Goal: Task Accomplishment & Management: Complete application form

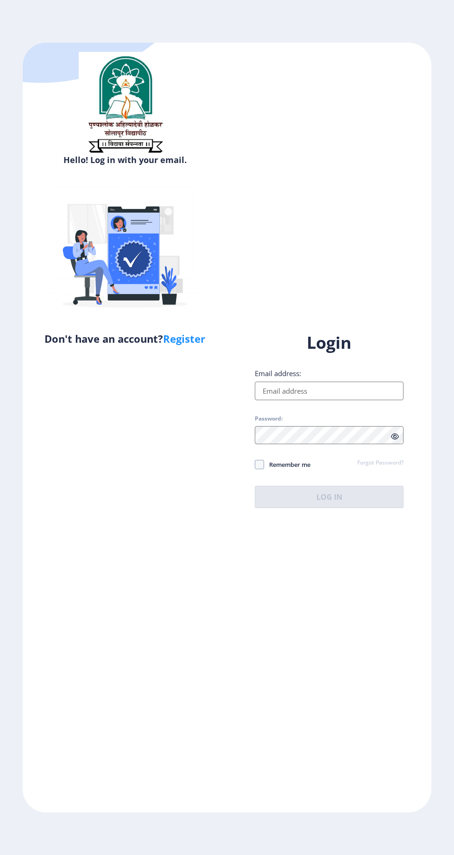
click at [371, 400] on input "Email address:" at bounding box center [329, 391] width 149 height 19
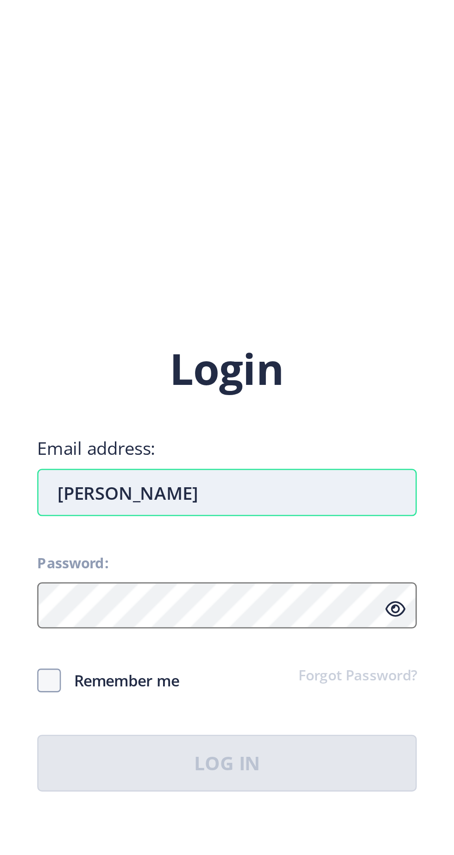
type input "rushike"
type input "R"
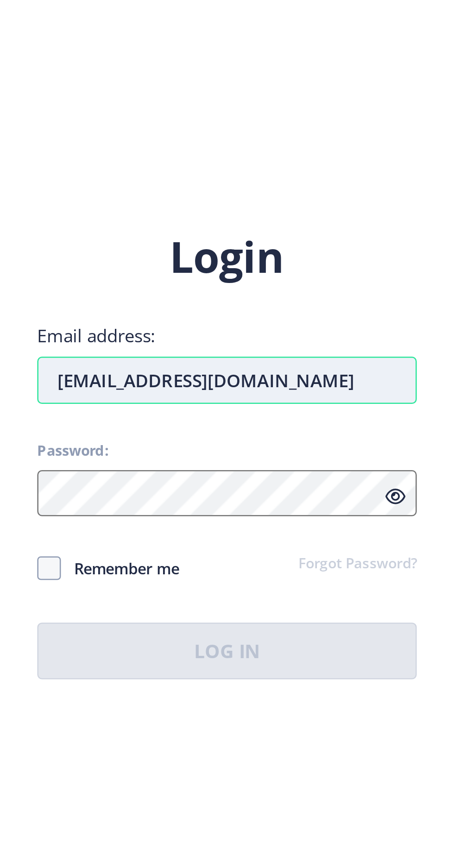
type input "[EMAIL_ADDRESS][DOMAIN_NAME]"
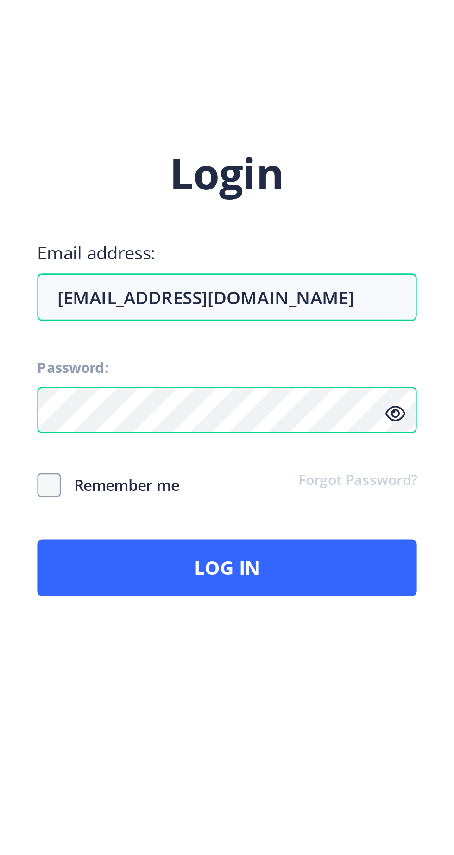
click at [269, 459] on span "Remember me" at bounding box center [287, 464] width 46 height 11
click at [276, 459] on span "Remember me" at bounding box center [287, 464] width 46 height 11
click at [255, 464] on input "Remember me" at bounding box center [255, 464] width 0 height 0
checkbox input "true"
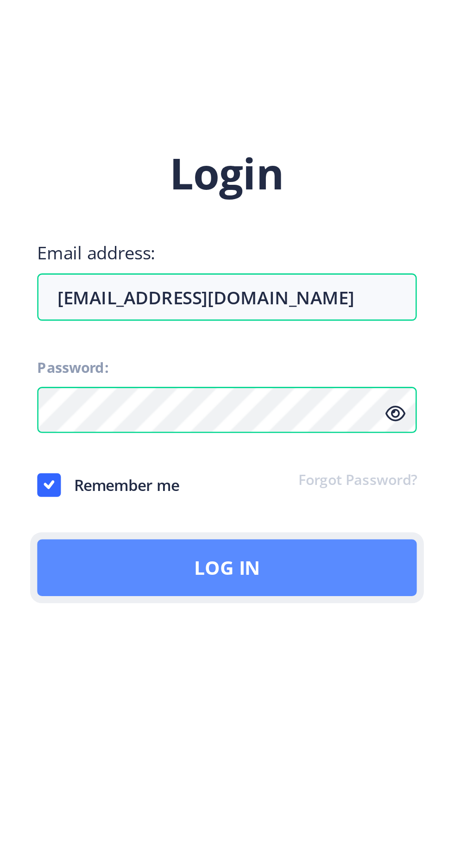
click at [286, 486] on button "Log In" at bounding box center [329, 497] width 149 height 22
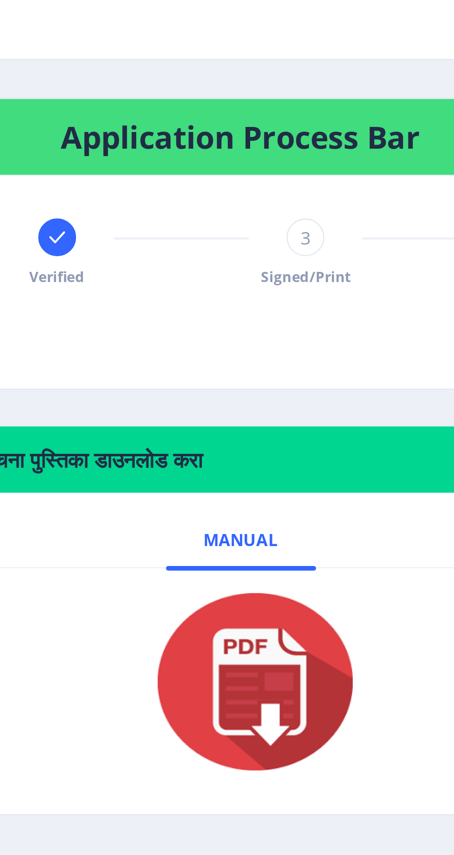
scroll to position [25, 0]
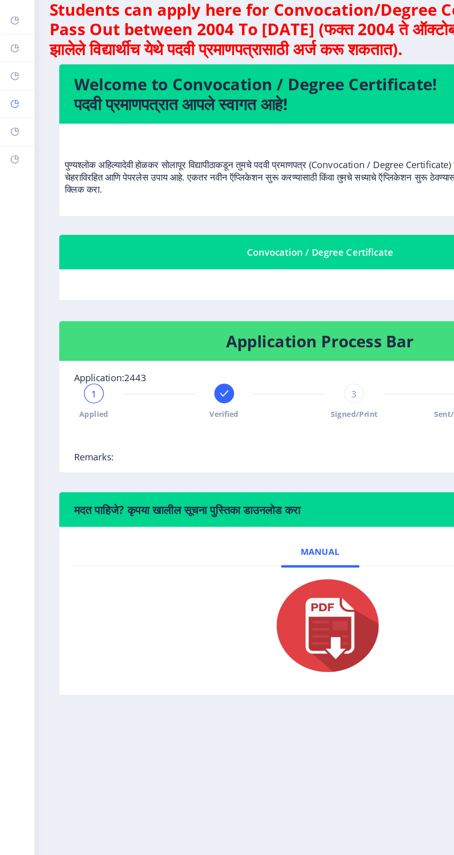
click at [14, 128] on rect at bounding box center [10, 124] width 7 height 7
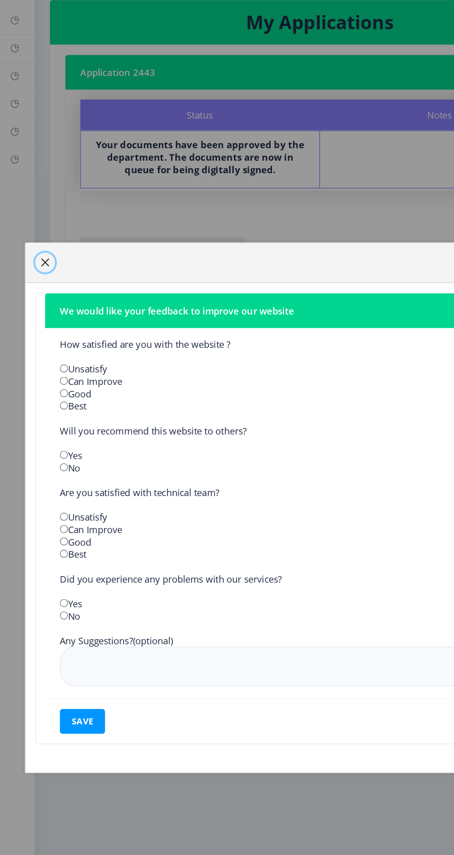
click at [38, 247] on span "button" at bounding box center [33, 243] width 7 height 7
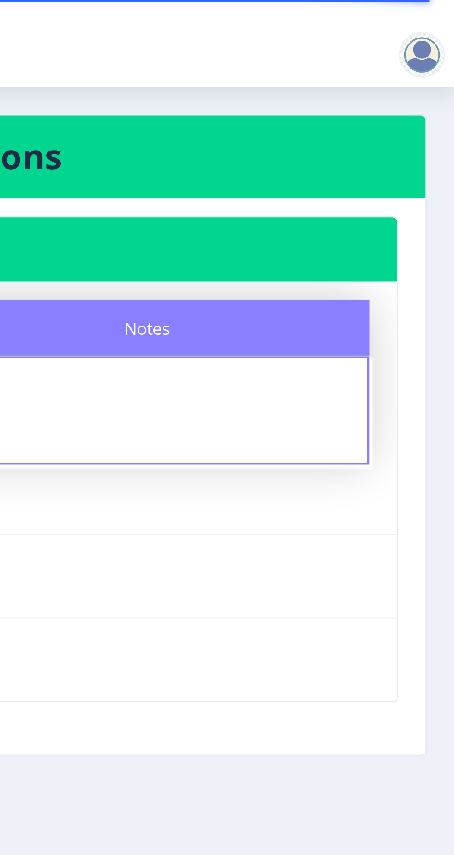
click at [450, 31] on div at bounding box center [441, 22] width 19 height 19
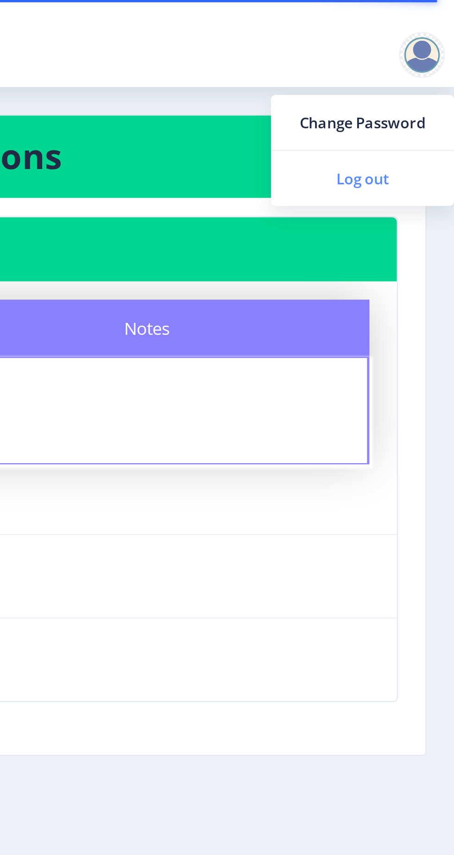
click at [415, 75] on span "Log out" at bounding box center [416, 72] width 59 height 11
